Goal: Transaction & Acquisition: Obtain resource

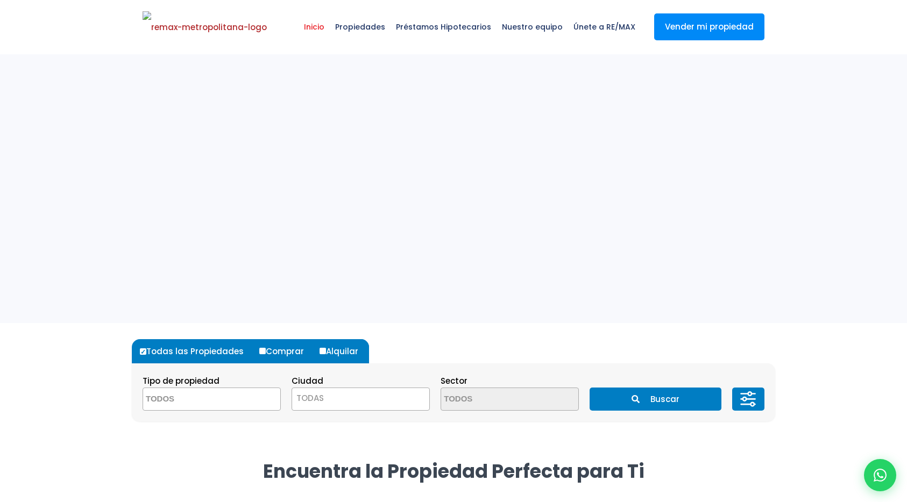
select select
click at [363, 23] on span "Propiedades" at bounding box center [360, 27] width 61 height 32
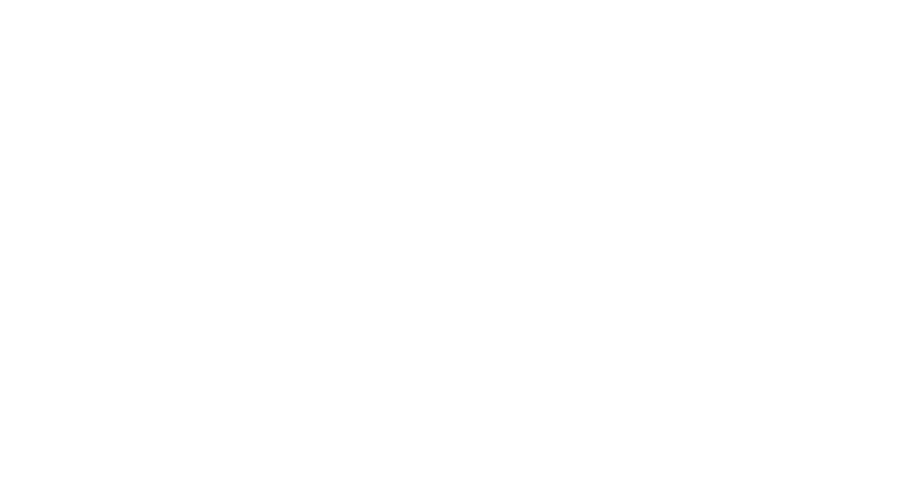
select select
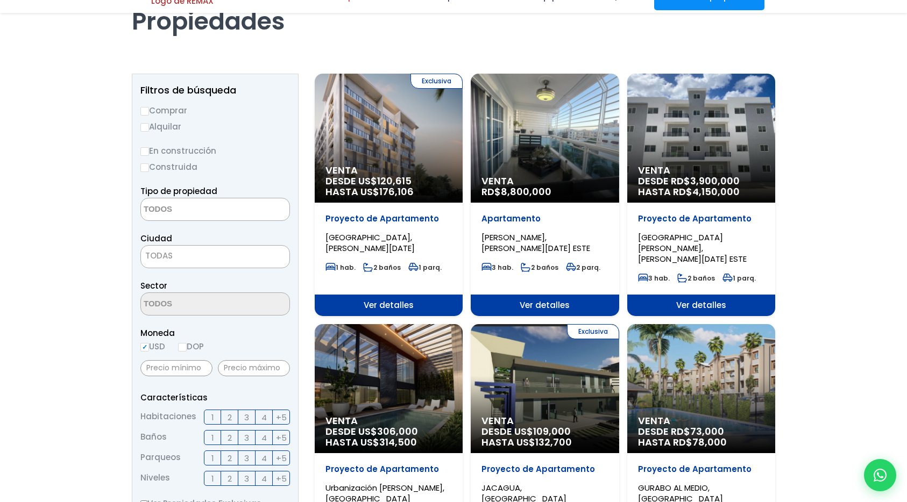
scroll to position [284, 0]
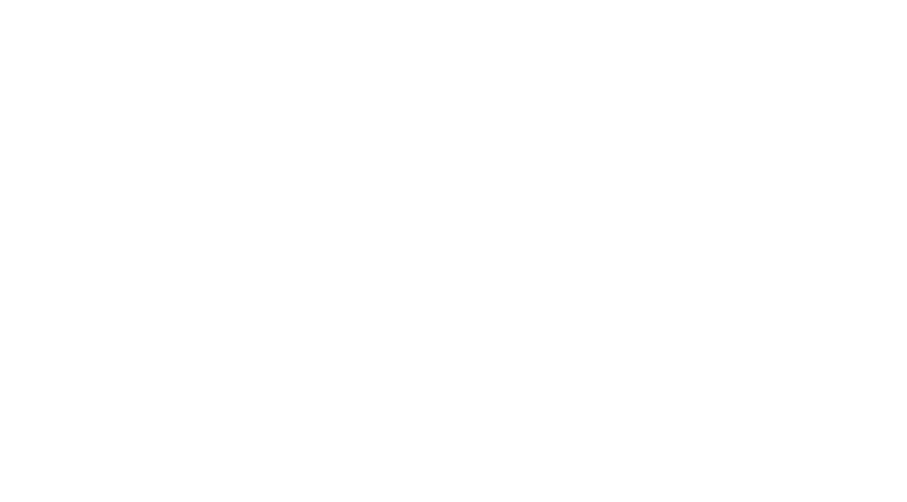
select select
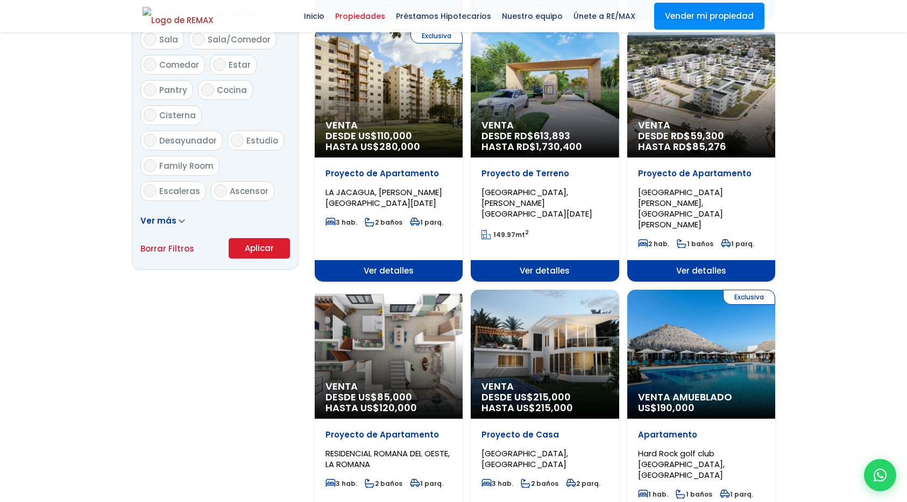
scroll to position [740, 0]
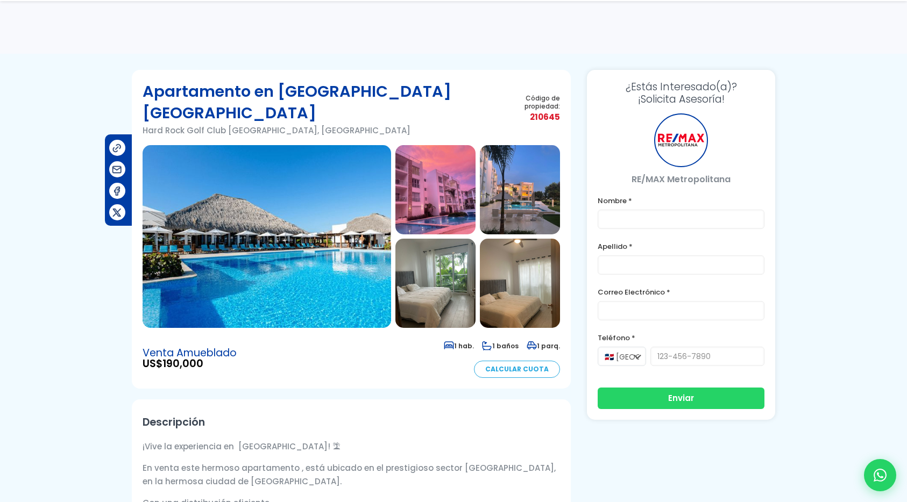
scroll to position [82, 0]
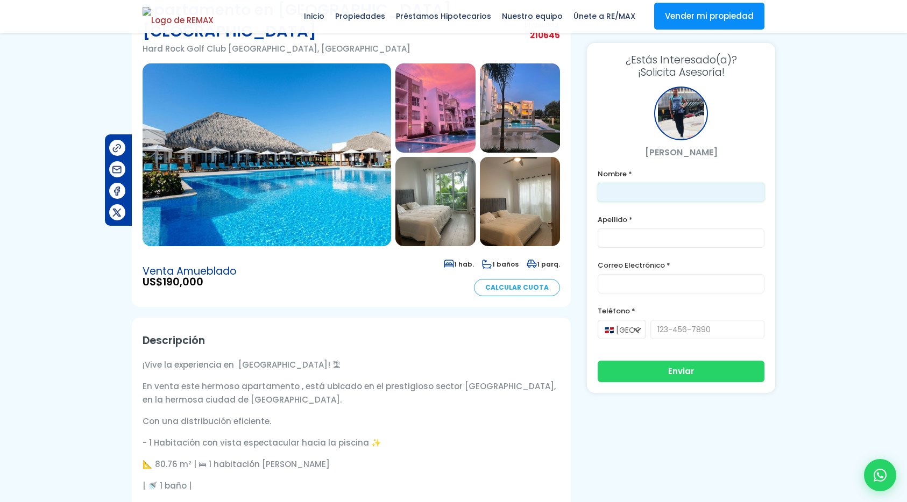
click at [638, 192] on input "text" at bounding box center [681, 192] width 167 height 19
type input "Franklin"
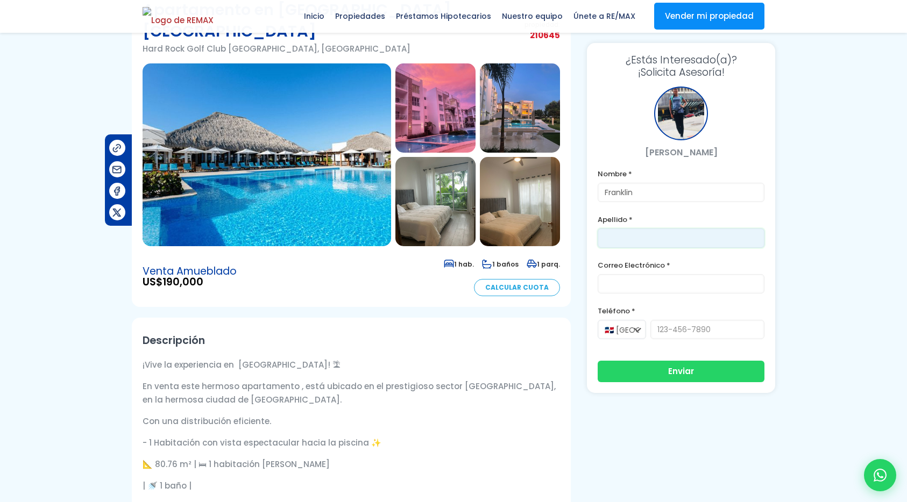
type input "[PERSON_NAME]"
type input "[PERSON_NAME][EMAIL_ADDRESS][PERSON_NAME][DOMAIN_NAME]"
type input "8296191904"
click at [641, 278] on input "[PERSON_NAME][EMAIL_ADDRESS][PERSON_NAME][DOMAIN_NAME]" at bounding box center [681, 283] width 167 height 19
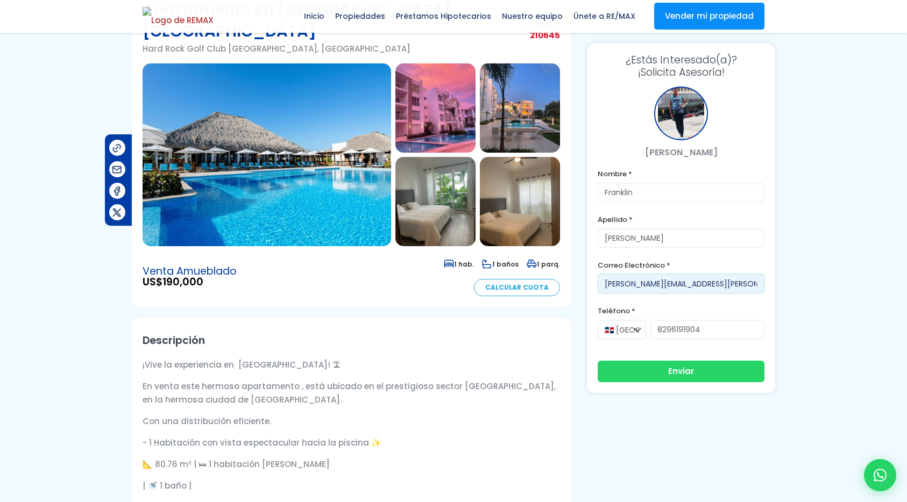
click at [641, 278] on input "[PERSON_NAME][EMAIL_ADDRESS][PERSON_NAME][DOMAIN_NAME]" at bounding box center [681, 283] width 167 height 19
click at [632, 284] on input "[PERSON_NAME][EMAIL_ADDRESS][DOMAIN_NAME]" at bounding box center [681, 283] width 167 height 19
type input "[EMAIL_ADDRESS][DOMAIN_NAME]"
click at [659, 366] on button "Enviar" at bounding box center [681, 371] width 167 height 22
